Goal: Task Accomplishment & Management: Manage account settings

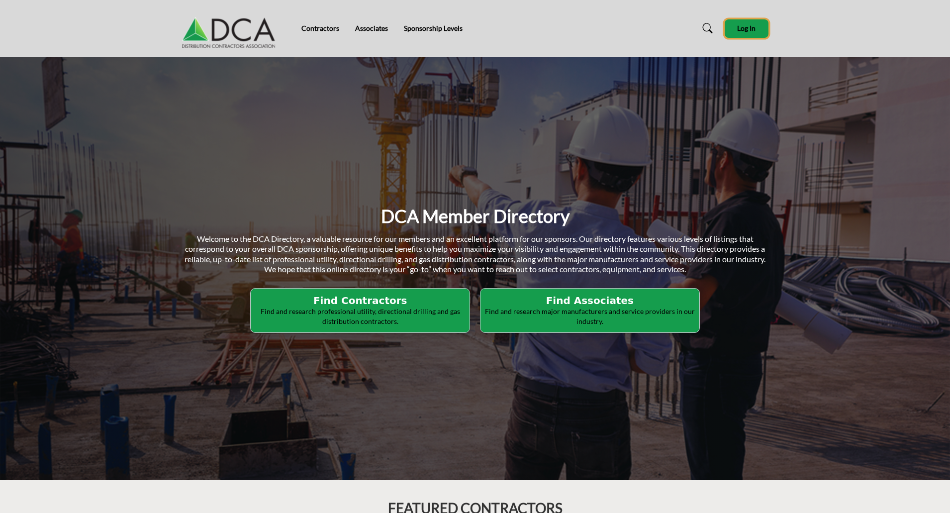
click at [743, 32] on span "Log In" at bounding box center [746, 28] width 18 height 8
click at [739, 29] on h5 "[PERSON_NAME]" at bounding box center [741, 28] width 55 height 10
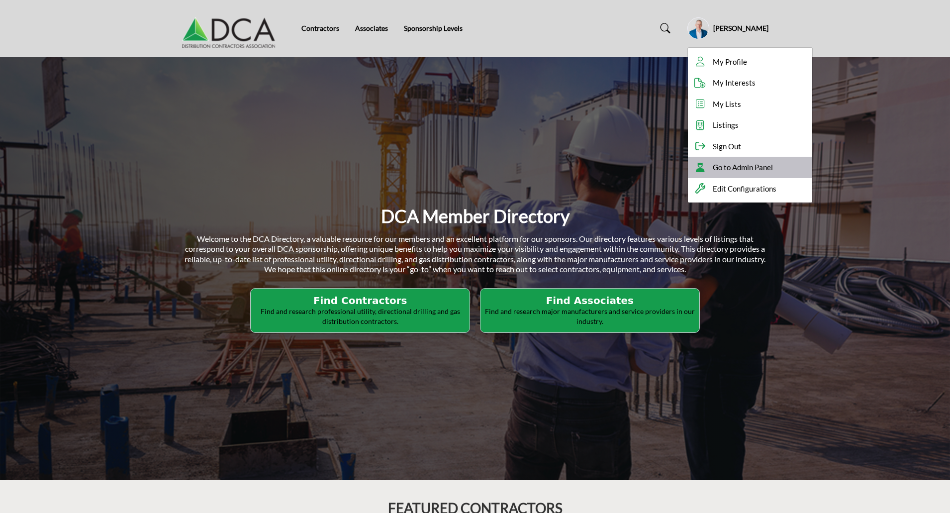
click at [758, 169] on span "Go to Admin Panel" at bounding box center [743, 167] width 60 height 11
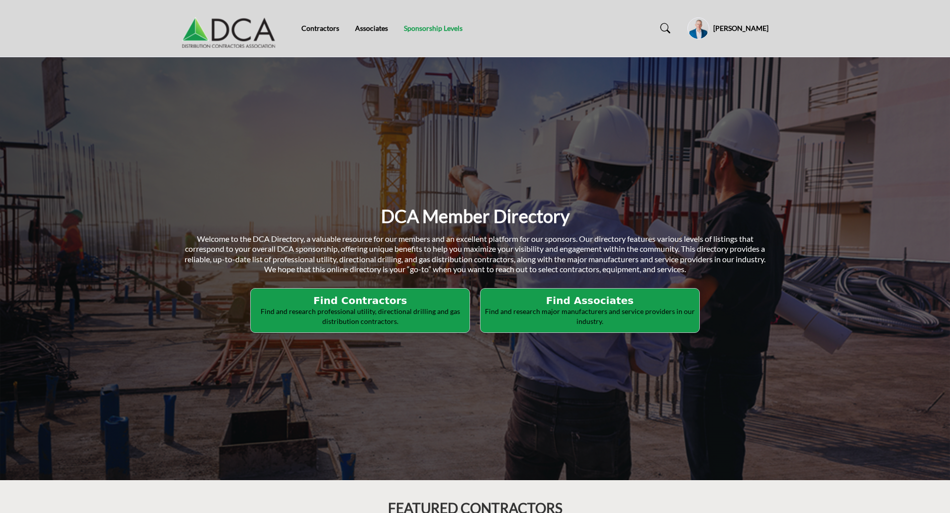
click at [437, 29] on link "Sponsorship Levels" at bounding box center [433, 28] width 59 height 8
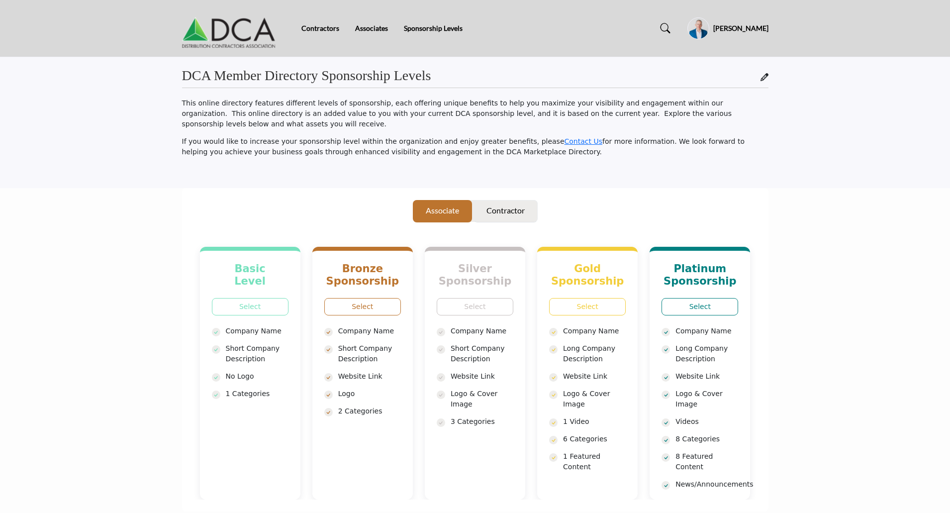
click at [497, 205] on p "Contractor" at bounding box center [506, 211] width 38 height 12
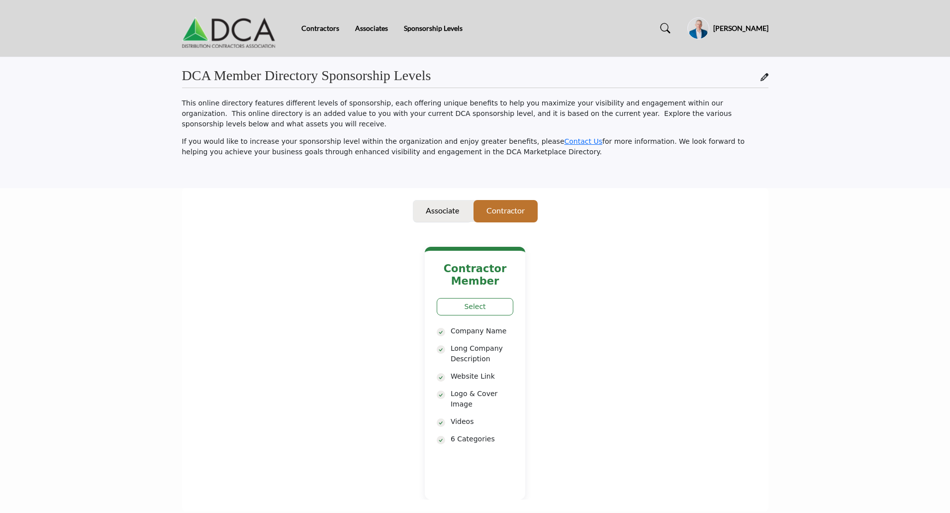
click at [435, 205] on p "Associate" at bounding box center [442, 211] width 33 height 12
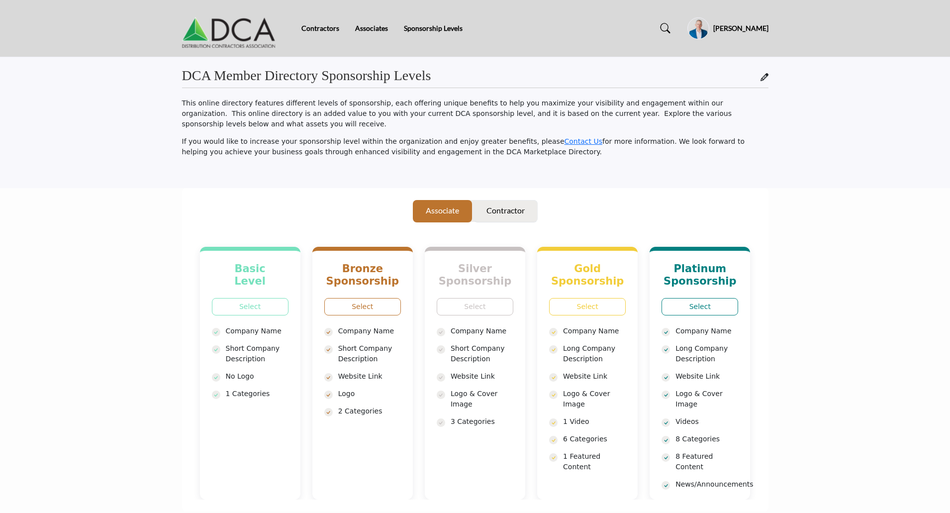
click at [507, 205] on p "Contractor" at bounding box center [506, 211] width 38 height 12
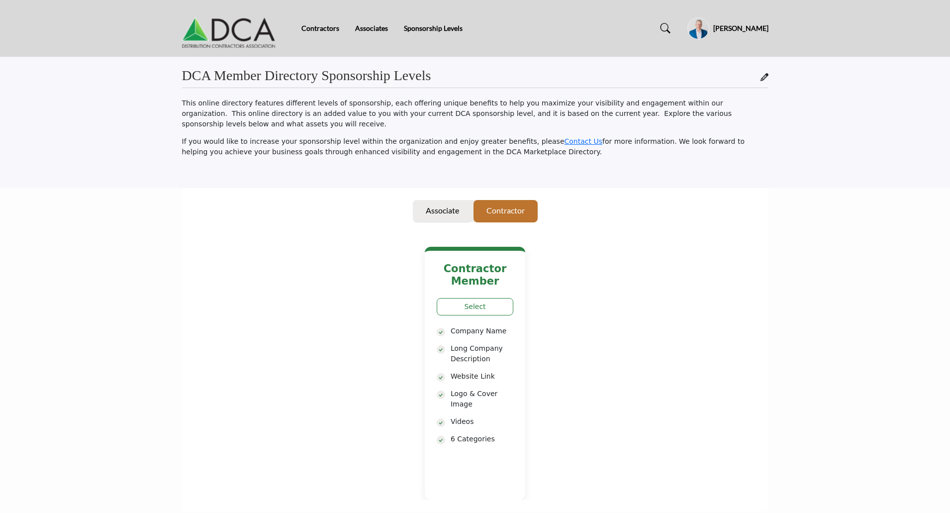
click at [432, 205] on p "Associate" at bounding box center [442, 211] width 33 height 12
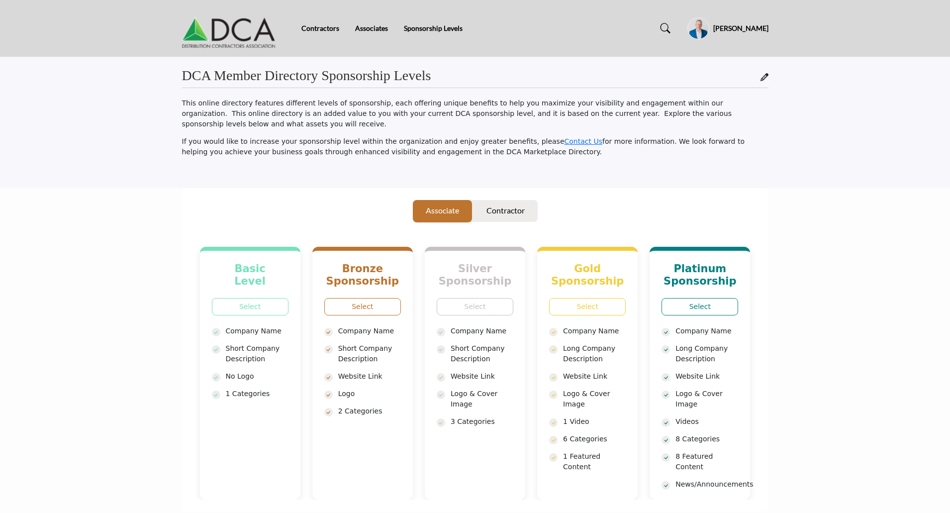
click at [244, 35] on img at bounding box center [231, 28] width 99 height 40
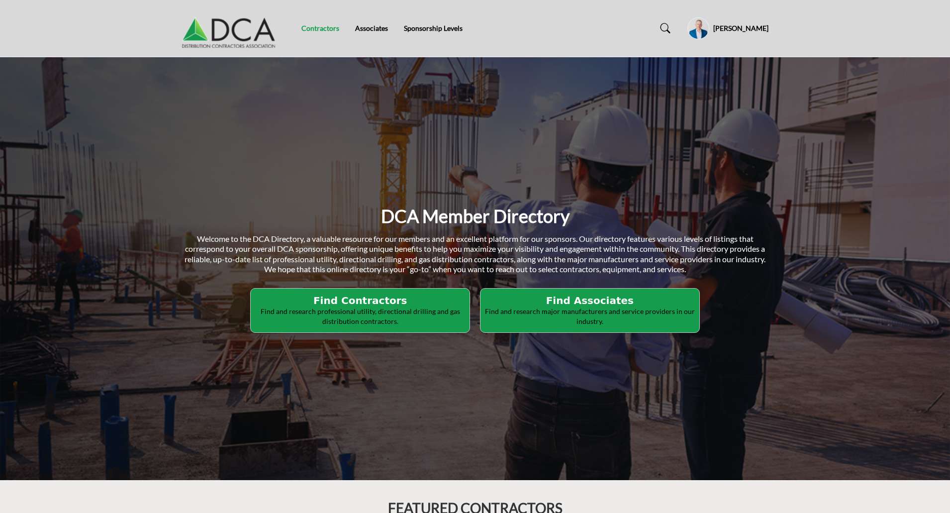
click at [322, 27] on link "Contractors" at bounding box center [321, 28] width 38 height 8
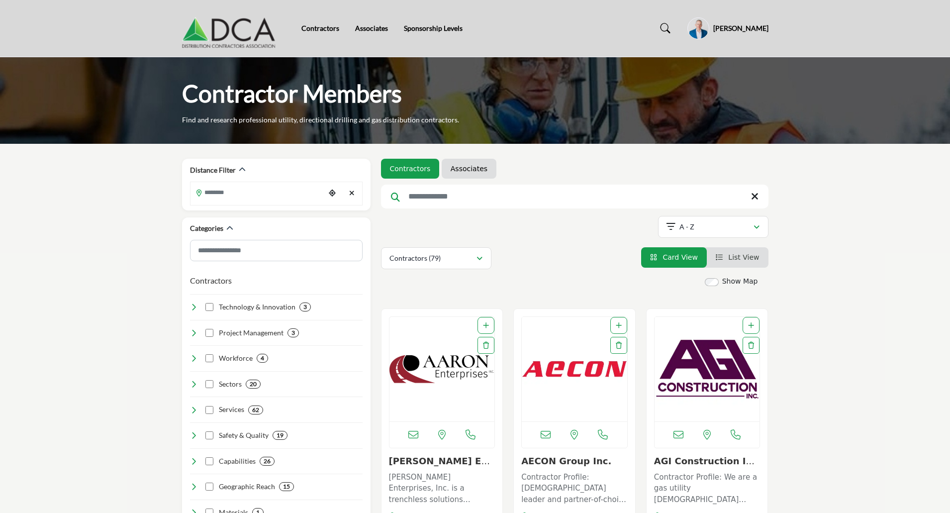
click at [733, 256] on span "List View" at bounding box center [743, 257] width 31 height 8
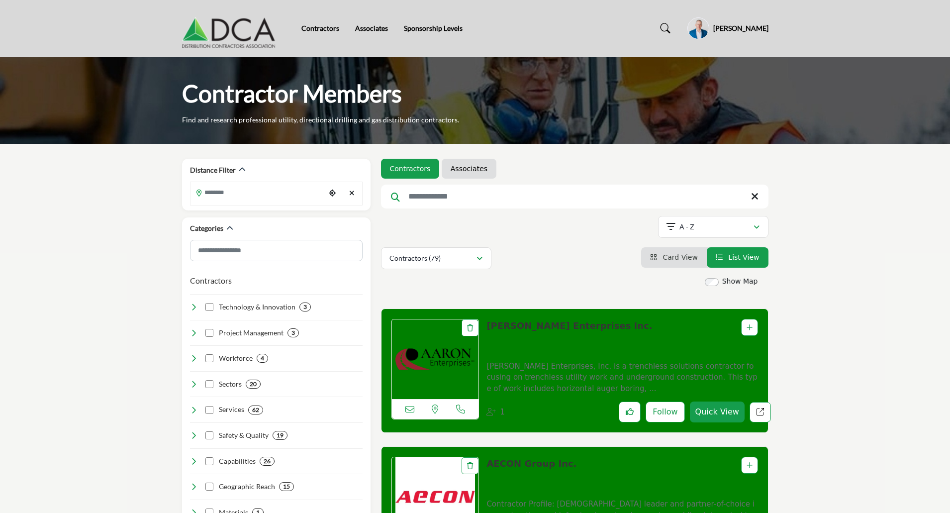
drag, startPoint x: 634, startPoint y: 344, endPoint x: 627, endPoint y: 397, distance: 53.2
click at [627, 397] on div "Aaron Enterprises Inc. 1" at bounding box center [622, 371] width 271 height 104
click at [682, 261] on span "Card View" at bounding box center [680, 257] width 35 height 8
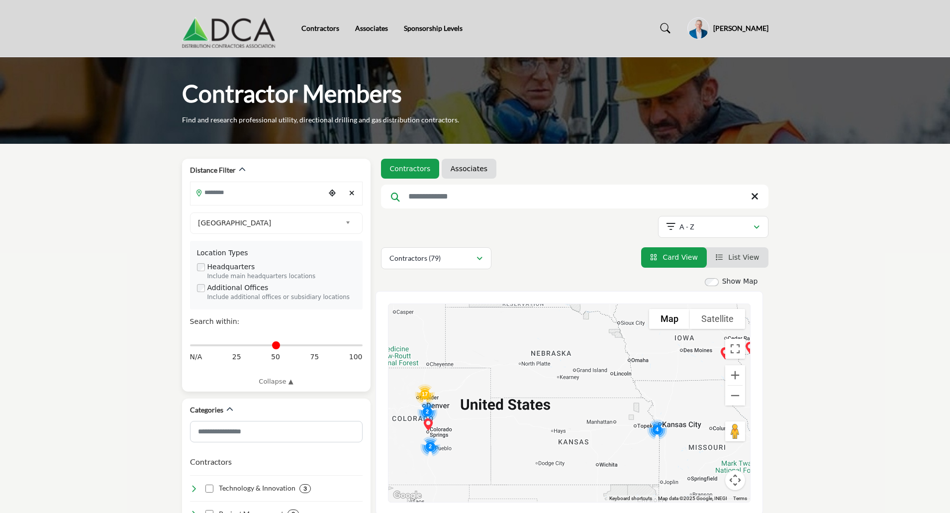
click at [226, 195] on input "Search Location" at bounding box center [258, 192] width 134 height 19
click at [333, 194] on icon "Choose your current location" at bounding box center [332, 193] width 7 height 7
type input "**********"
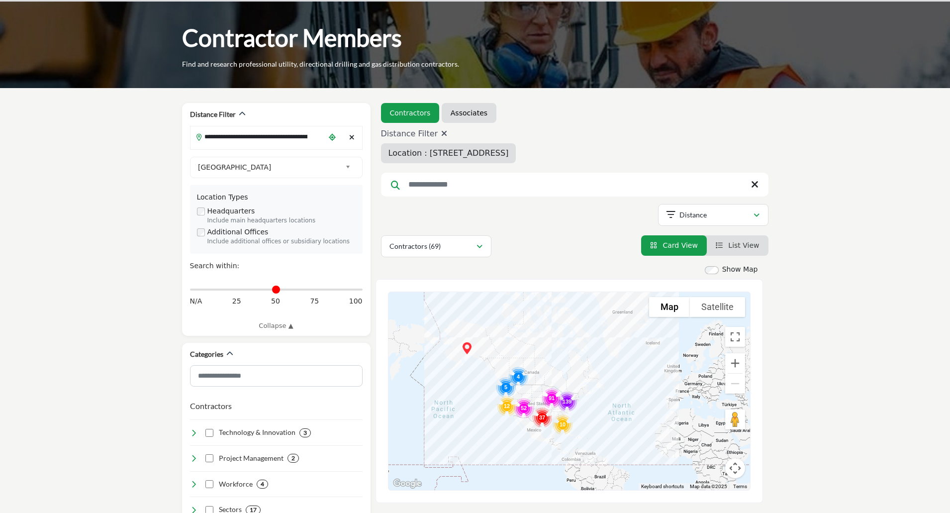
scroll to position [249, 0]
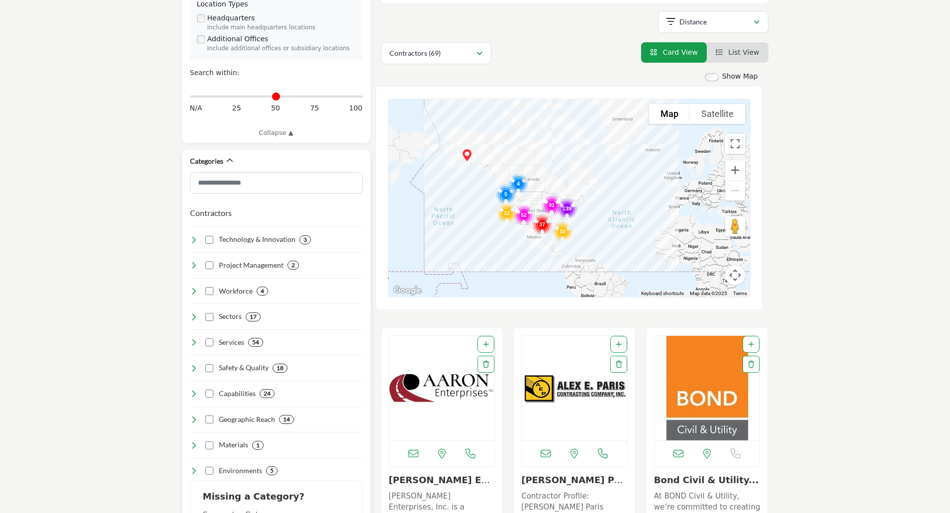
click at [198, 241] on div "Technology & Innovation 3" at bounding box center [250, 239] width 121 height 10
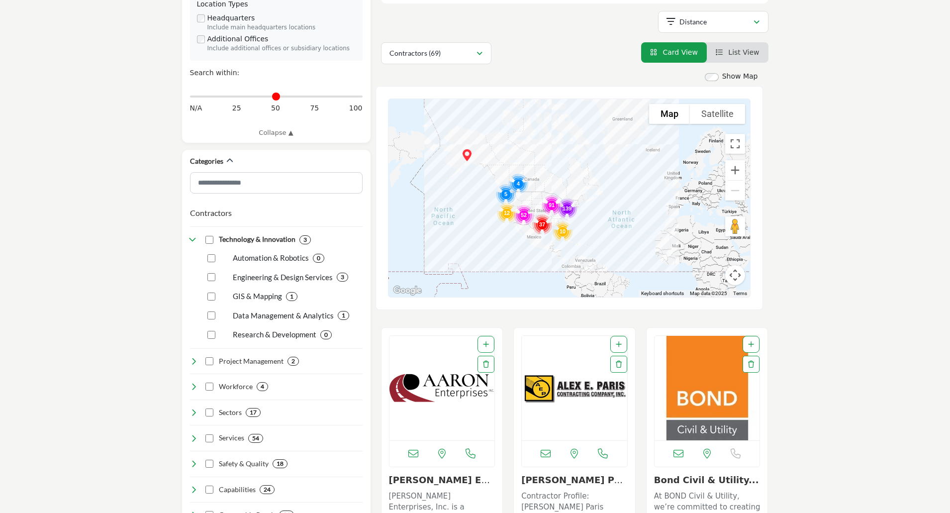
click at [441, 385] on img "Open Listing in new tab" at bounding box center [442, 388] width 105 height 104
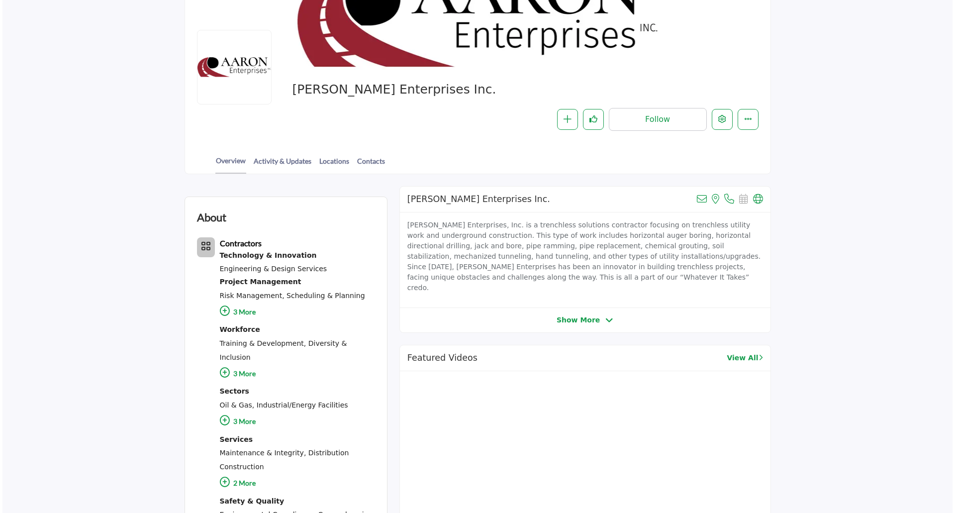
scroll to position [100, 0]
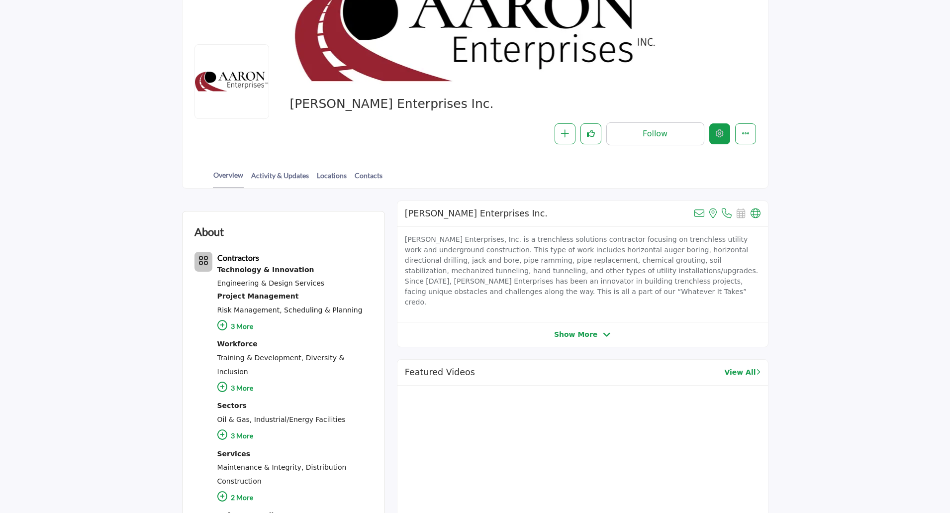
click at [721, 135] on icon "Edit company" at bounding box center [720, 133] width 8 height 8
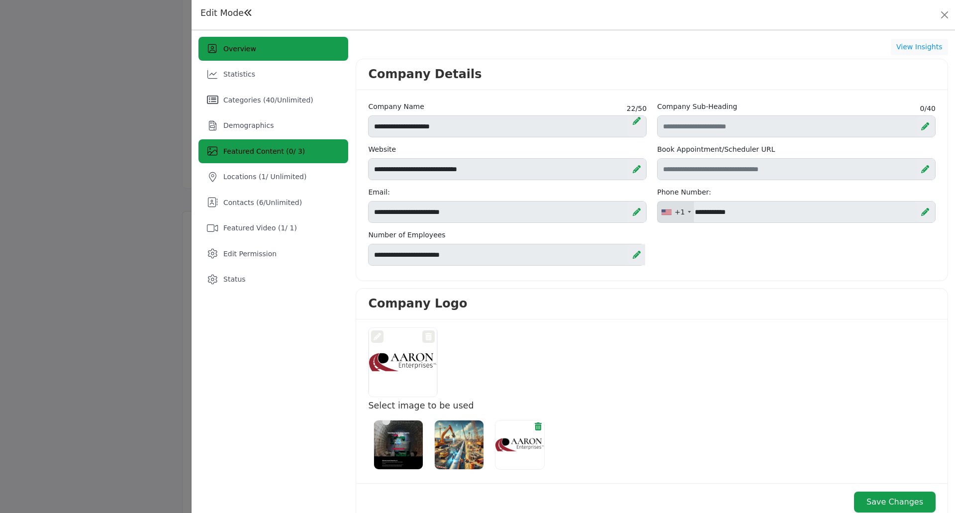
click at [277, 150] on span "Featured Content ( 0 / 3)" at bounding box center [264, 151] width 82 height 8
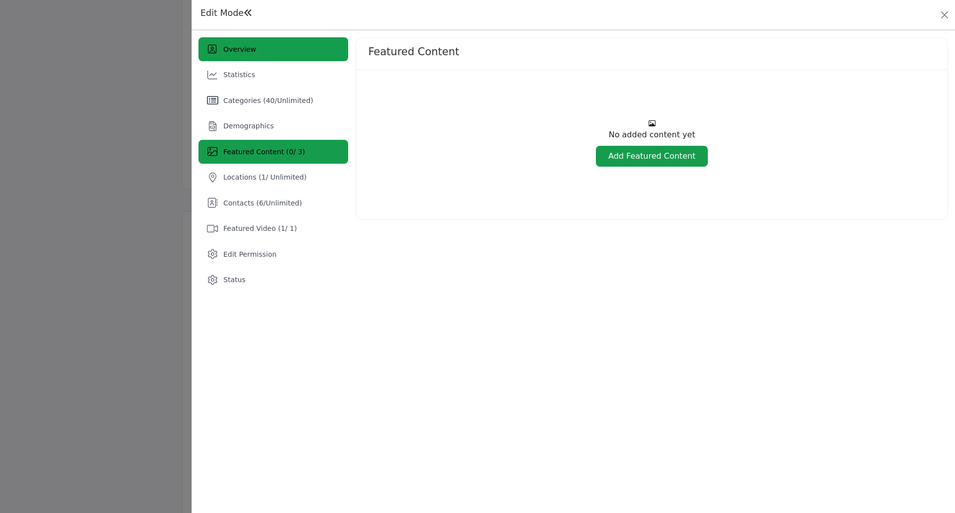
click at [250, 43] on div "Overview" at bounding box center [274, 49] width 150 height 24
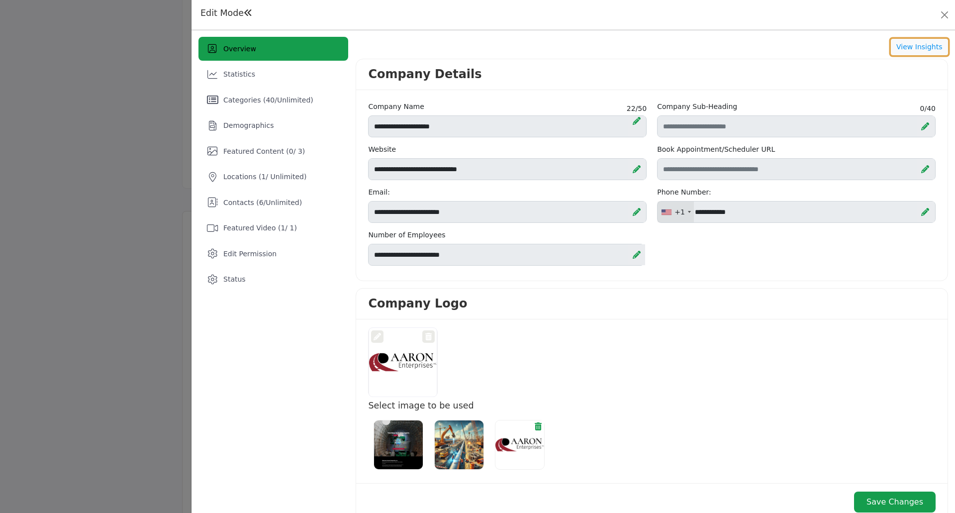
click at [912, 47] on button "View Insights" at bounding box center [919, 47] width 57 height 17
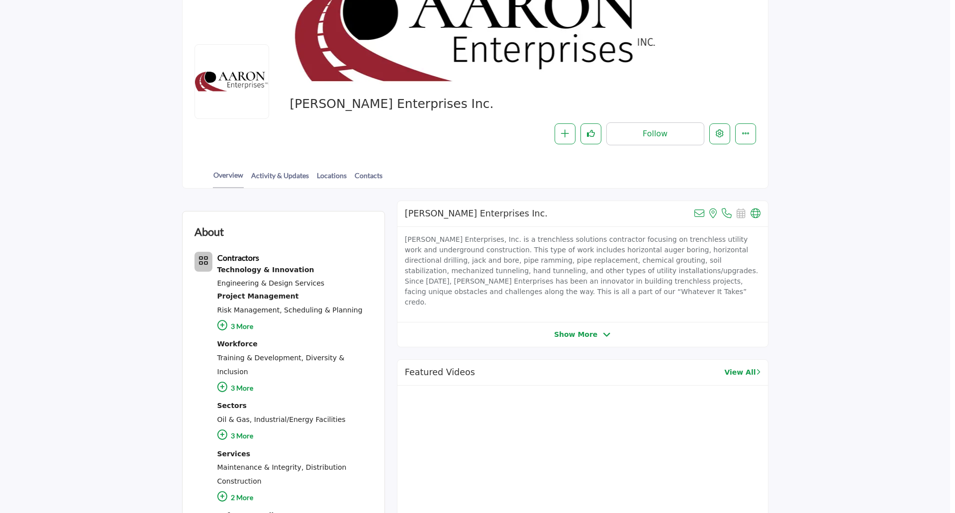
click at [80, 199] on div at bounding box center [477, 256] width 955 height 513
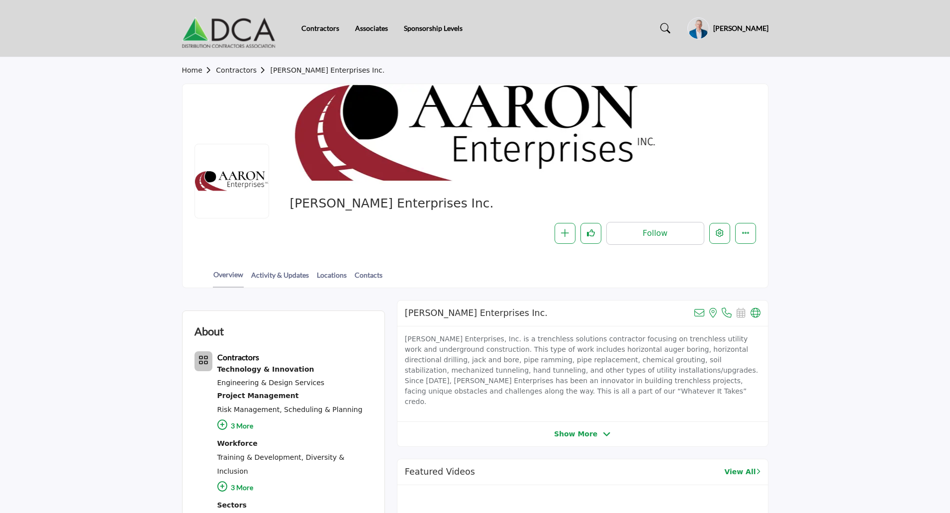
click at [743, 28] on h5 "[PERSON_NAME]" at bounding box center [741, 28] width 55 height 10
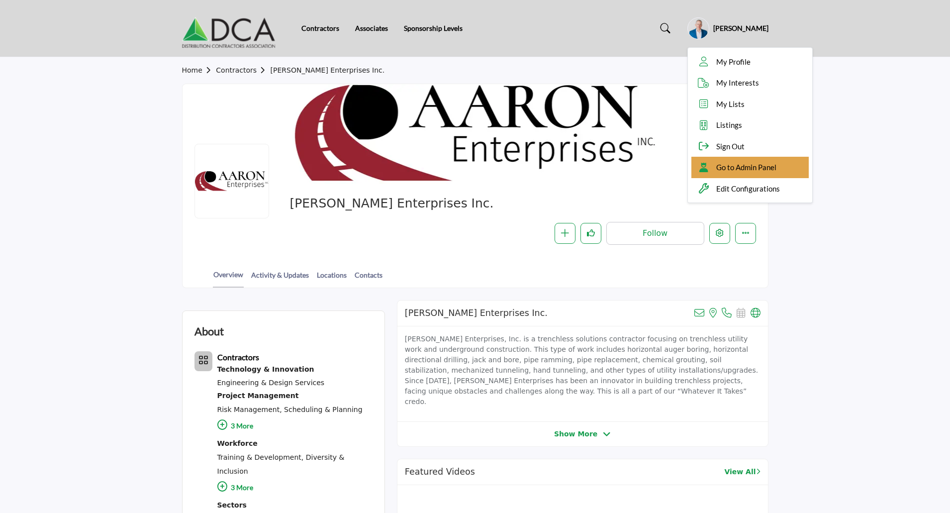
click at [741, 170] on span "Go to Admin Panel" at bounding box center [747, 167] width 60 height 11
